Goal: Task Accomplishment & Management: Use online tool/utility

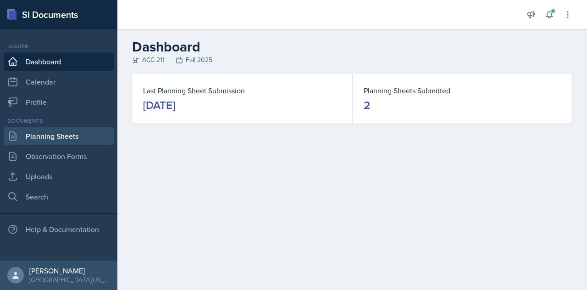
click at [76, 138] on link "Planning Sheets" at bounding box center [59, 136] width 110 height 18
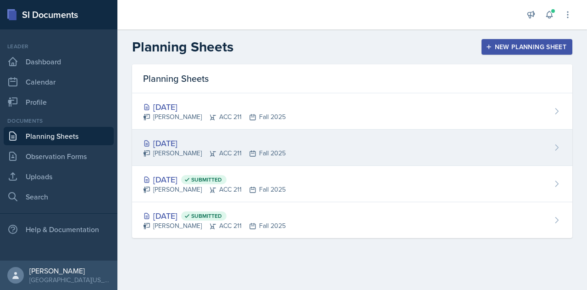
click at [177, 144] on div "[DATE]" at bounding box center [214, 143] width 143 height 12
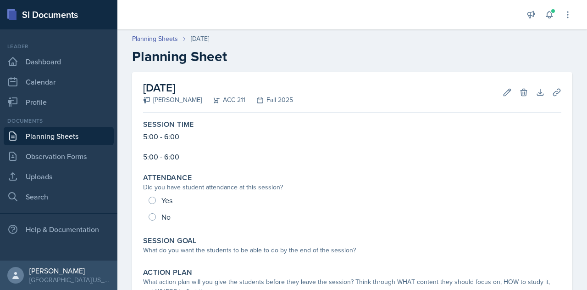
scroll to position [46, 0]
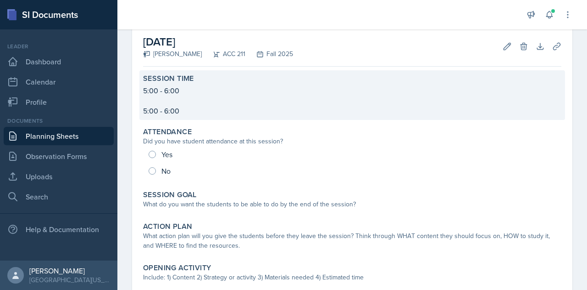
click at [200, 106] on p "5:00 - 6:00" at bounding box center [352, 110] width 418 height 11
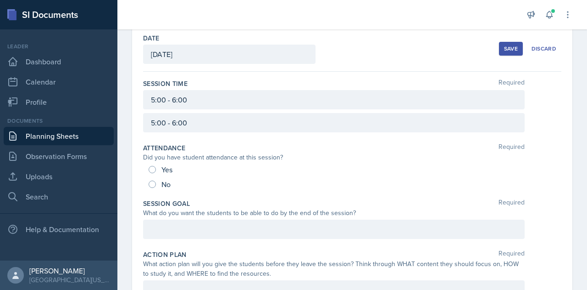
scroll to position [42, 0]
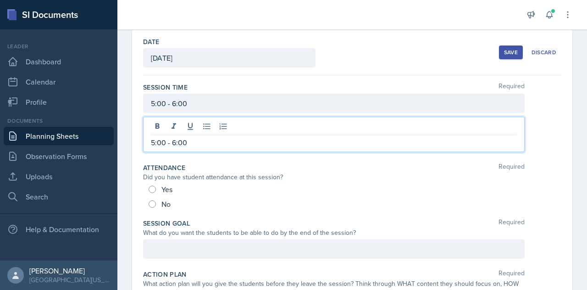
click at [192, 127] on div "5:00 - 6:00" at bounding box center [334, 134] width 382 height 35
click at [542, 129] on div at bounding box center [352, 134] width 418 height 35
click at [498, 126] on div at bounding box center [334, 134] width 382 height 35
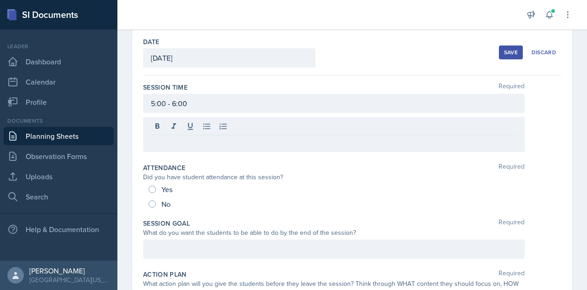
click at [214, 79] on div "Session Time Required 5:00 - 6:00" at bounding box center [352, 119] width 418 height 80
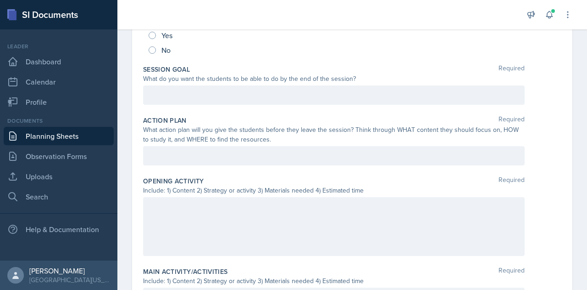
click at [230, 95] on p at bounding box center [334, 94] width 366 height 11
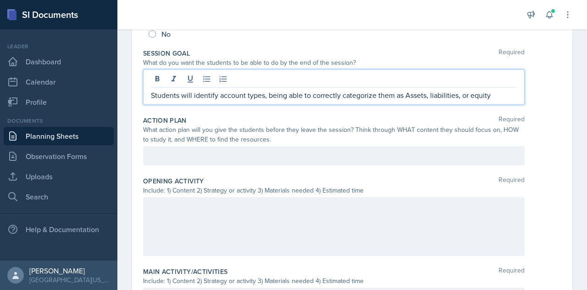
click at [504, 96] on p "Students will identify account types, being able to correctly categorize them a…" at bounding box center [334, 94] width 366 height 11
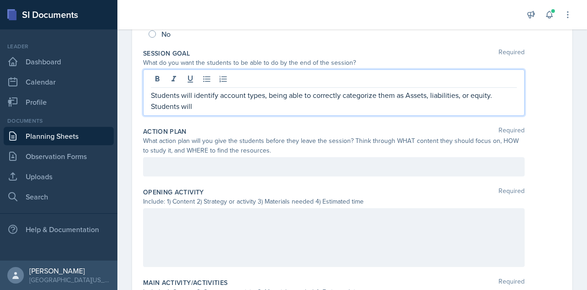
click at [241, 108] on p "Students will identify account types, being able to correctly categorize them a…" at bounding box center [334, 100] width 366 height 22
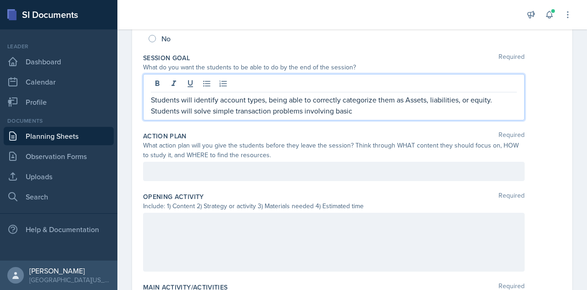
scroll to position [191, 0]
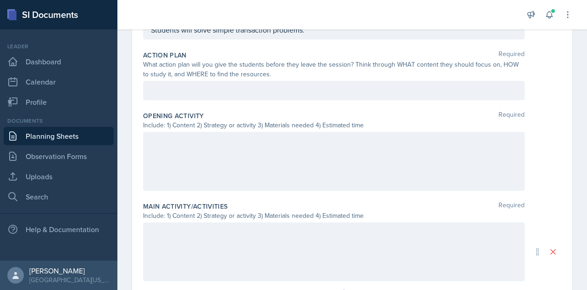
click at [259, 151] on div at bounding box center [334, 161] width 382 height 59
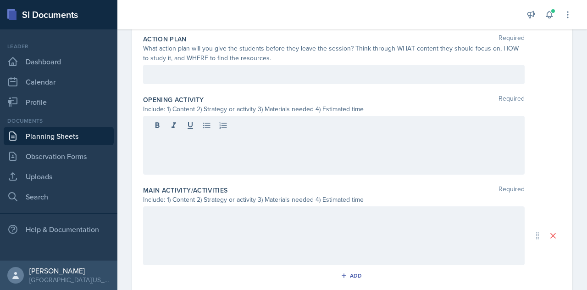
drag, startPoint x: 259, startPoint y: 151, endPoint x: 225, endPoint y: 156, distance: 33.8
click at [225, 156] on div at bounding box center [334, 145] width 382 height 59
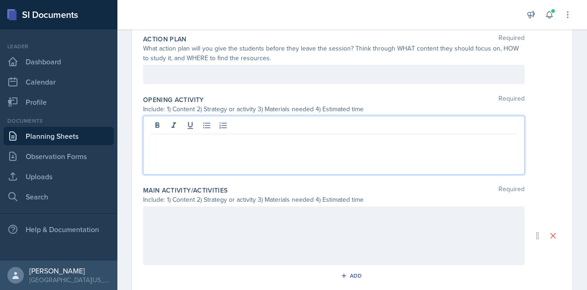
click at [216, 155] on div at bounding box center [334, 145] width 382 height 59
click at [213, 156] on div at bounding box center [334, 145] width 382 height 59
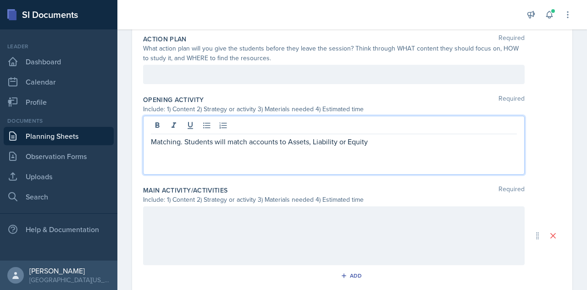
click at [236, 140] on p "Matching. Students will match accounts to Assets, Liability or Equity" at bounding box center [334, 141] width 366 height 11
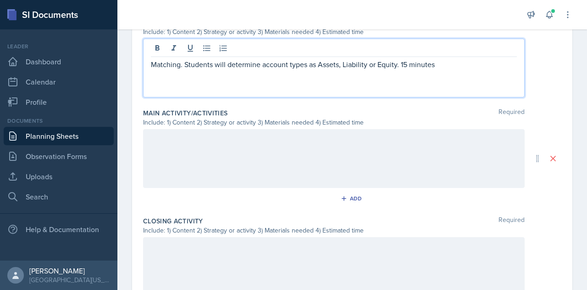
scroll to position [364, 0]
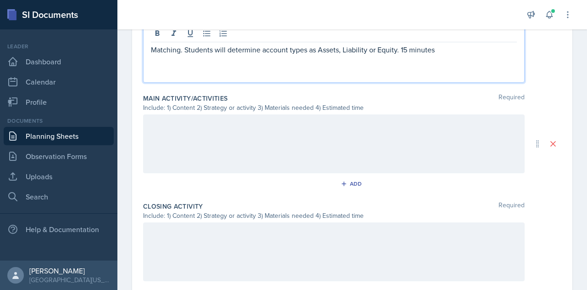
click at [246, 139] on div at bounding box center [334, 143] width 382 height 59
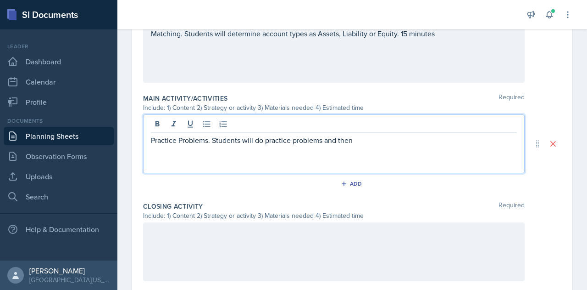
click at [395, 145] on div "Practice Problems. Students will do practice problems and then" at bounding box center [334, 143] width 382 height 59
click at [327, 140] on p "Practice Problems. Students will do practice problems and then write their work…" at bounding box center [334, 139] width 366 height 11
click at [377, 152] on p "Practice Problems. Students will do practice problems individually or in groups…" at bounding box center [334, 145] width 366 height 22
click at [441, 136] on p "Practice Problems. Students will do practice problems individually or in groups…" at bounding box center [334, 145] width 366 height 22
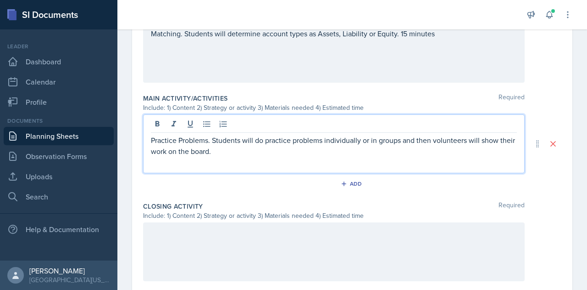
click at [383, 156] on div "Practice Problems. Students will do practice problems individually or in groups…" at bounding box center [334, 143] width 382 height 59
click at [339, 151] on p "Practice Problems. Students will do practice problems individually or in groups…" at bounding box center [334, 145] width 366 height 22
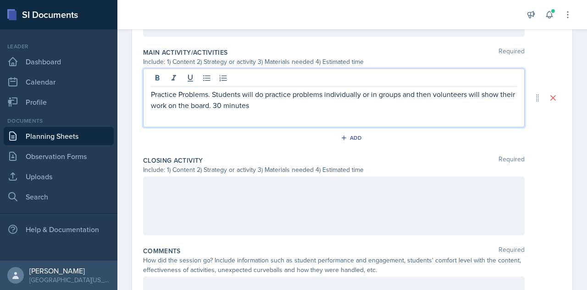
click at [240, 199] on div at bounding box center [334, 205] width 382 height 59
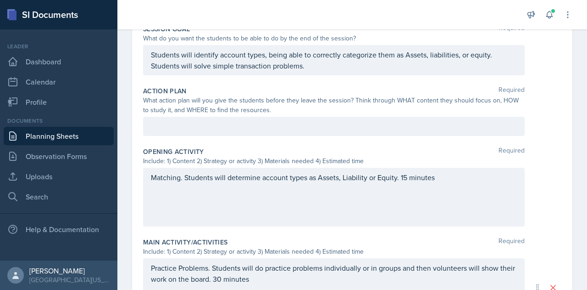
scroll to position [174, 0]
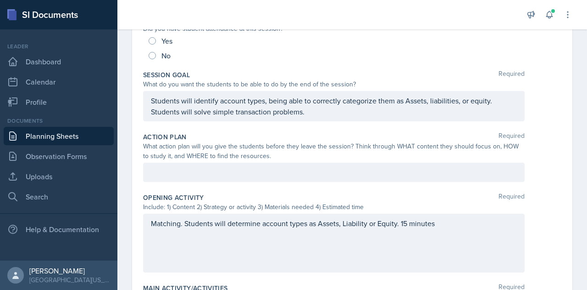
click at [321, 115] on div "Students will identify account types, being able to correctly categorize them a…" at bounding box center [334, 106] width 382 height 30
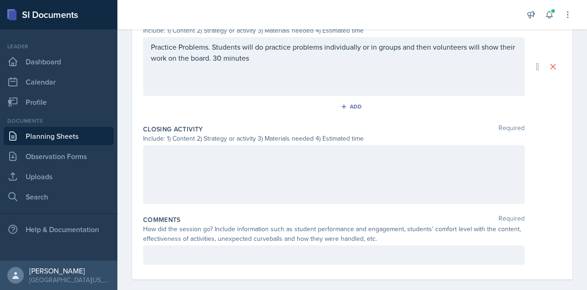
scroll to position [466, 0]
